Goal: Task Accomplishment & Management: Complete application form

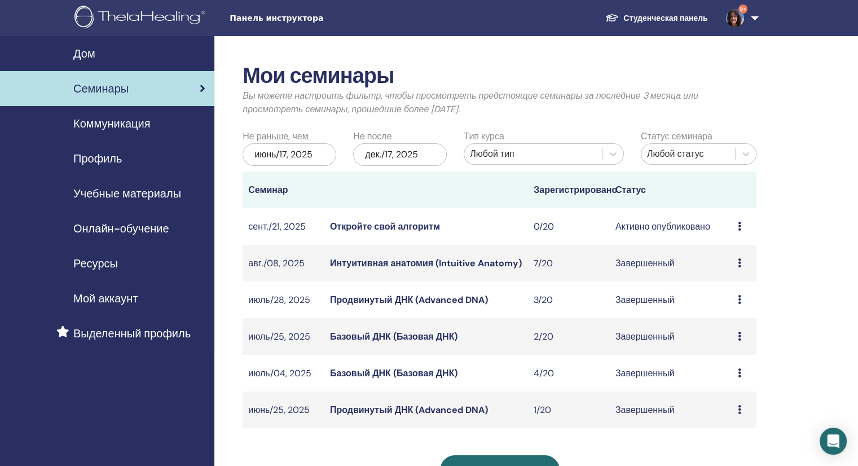
click at [131, 188] on font "Учебные материалы" at bounding box center [127, 193] width 108 height 15
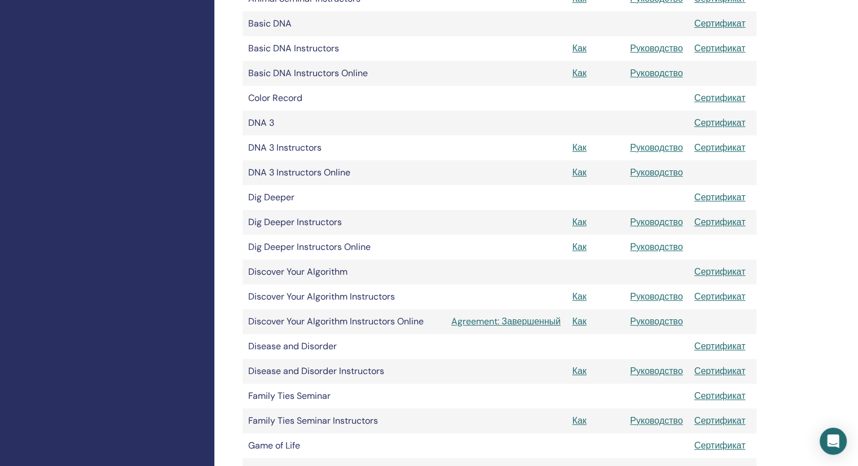
scroll to position [451, 0]
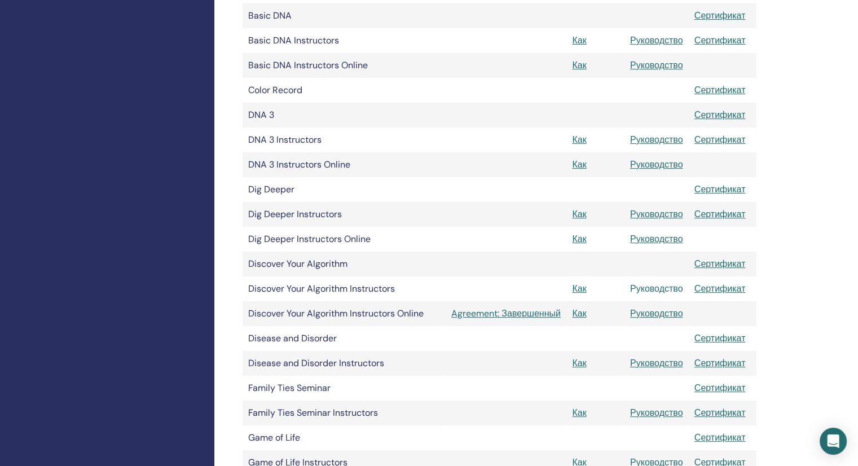
click at [654, 288] on link "Руководство" at bounding box center [656, 289] width 53 height 12
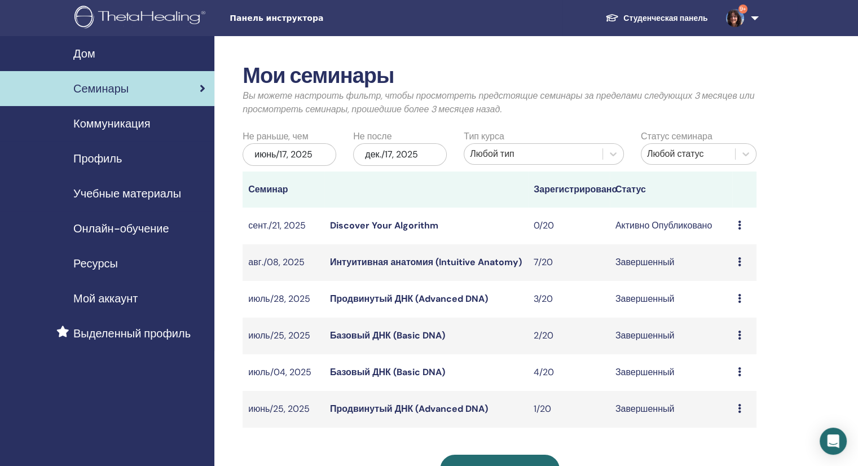
click at [811, 133] on div "Мои семинары Вы можете настроить фильтр, чтобы просмотреть предстоящие семинары…" at bounding box center [536, 385] width 644 height 699
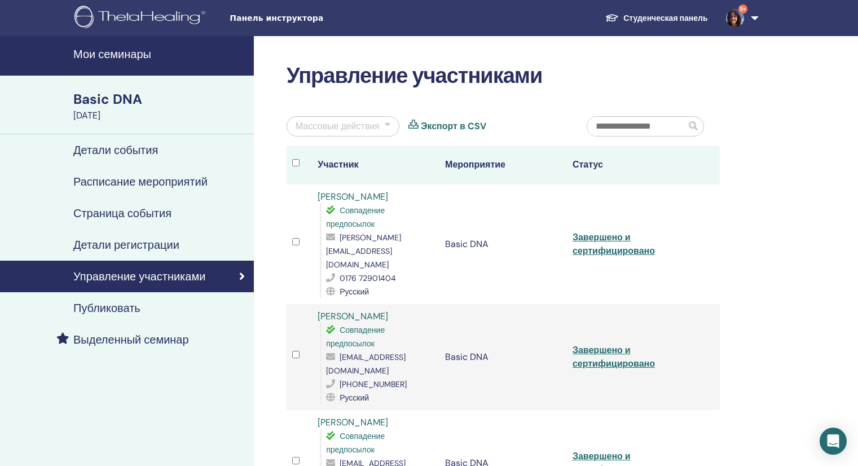
scroll to position [169, 0]
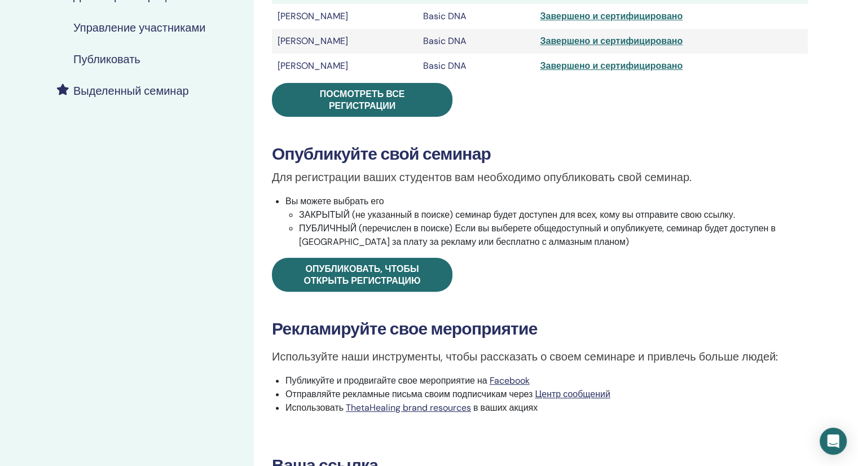
scroll to position [113, 0]
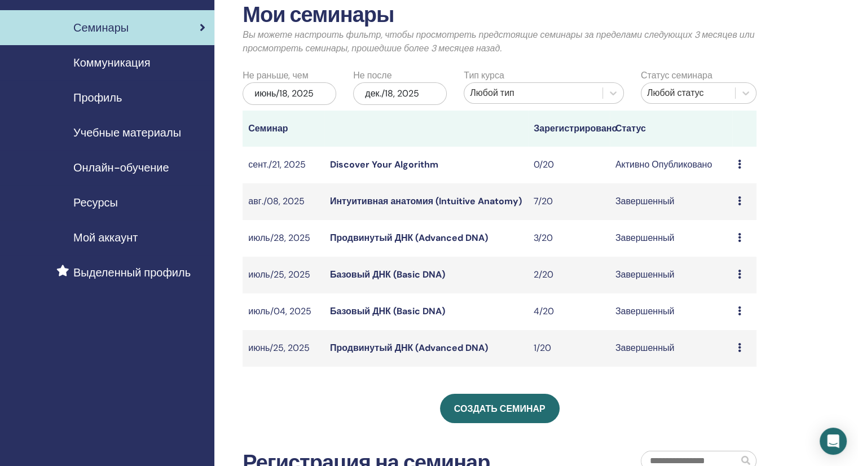
scroll to position [169, 0]
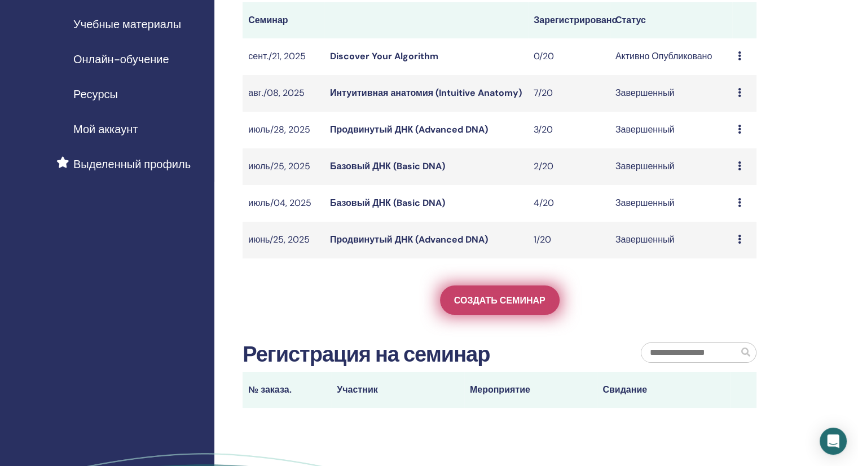
click at [490, 306] on link "Создать семинар" at bounding box center [500, 299] width 120 height 29
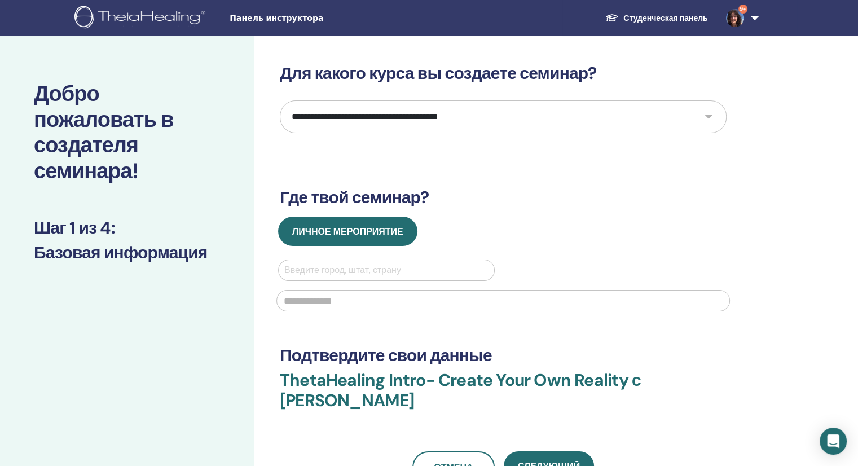
drag, startPoint x: 707, startPoint y: 119, endPoint x: 692, endPoint y: 120, distance: 15.2
click at [707, 119] on select "**********" at bounding box center [503, 116] width 447 height 33
select select "*"
click at [280, 100] on select "**********" at bounding box center [503, 116] width 447 height 33
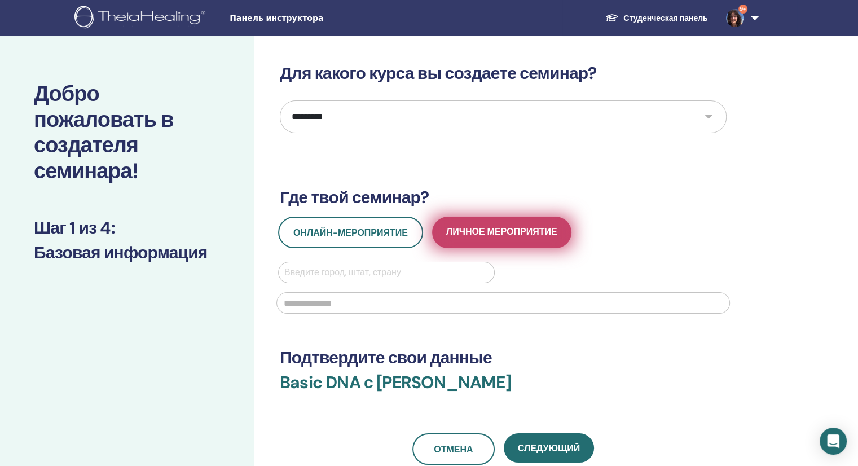
drag, startPoint x: 492, startPoint y: 232, endPoint x: 701, endPoint y: 246, distance: 209.8
click at [492, 232] on span "Личное мероприятие" at bounding box center [501, 233] width 111 height 14
click at [483, 228] on span "Личное мероприятие" at bounding box center [501, 233] width 111 height 14
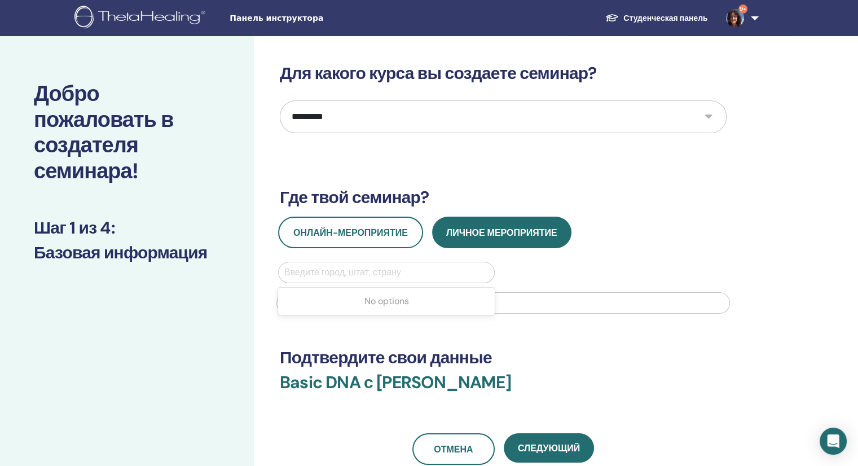
click at [330, 272] on div at bounding box center [386, 273] width 204 height 16
type input "*"
click at [332, 278] on div at bounding box center [386, 273] width 204 height 16
type input "*"
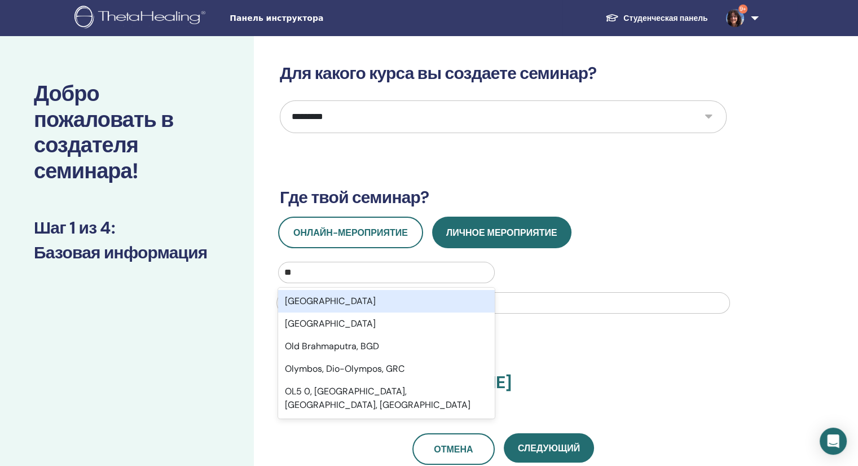
type input "*"
type input "*********"
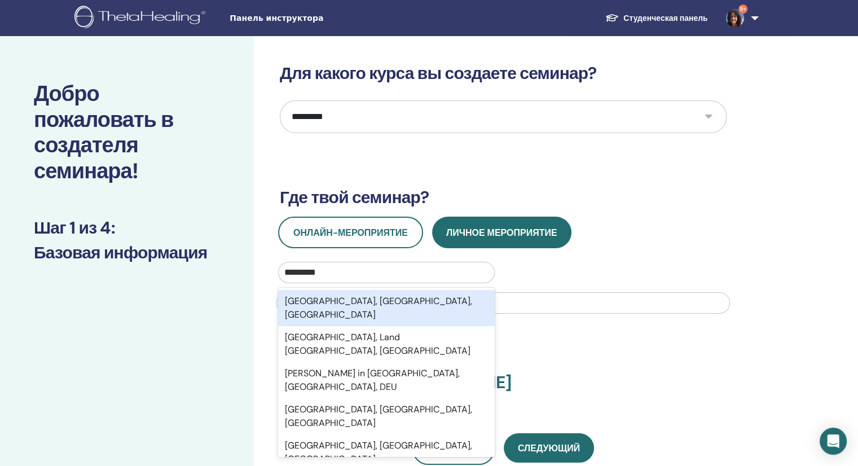
click at [373, 297] on div "[GEOGRAPHIC_DATA], [GEOGRAPHIC_DATA], [GEOGRAPHIC_DATA]" at bounding box center [386, 308] width 217 height 36
